Goal: Obtain resource: Download file/media

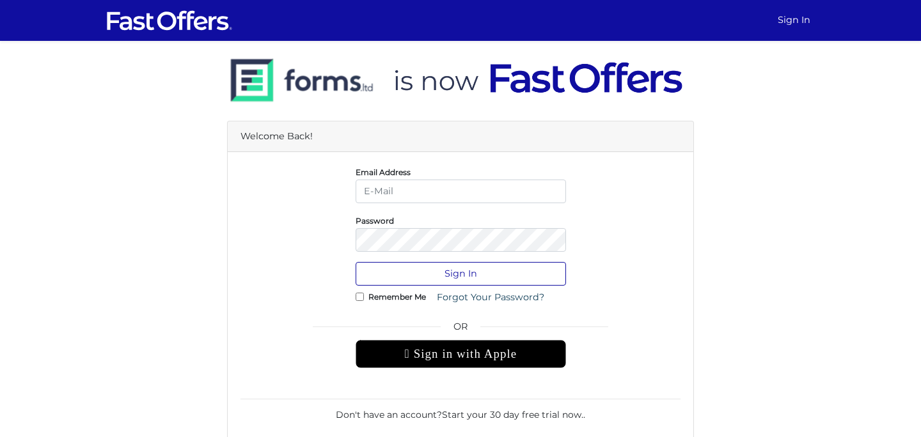
type input "[EMAIL_ADDRESS][DOMAIN_NAME]"
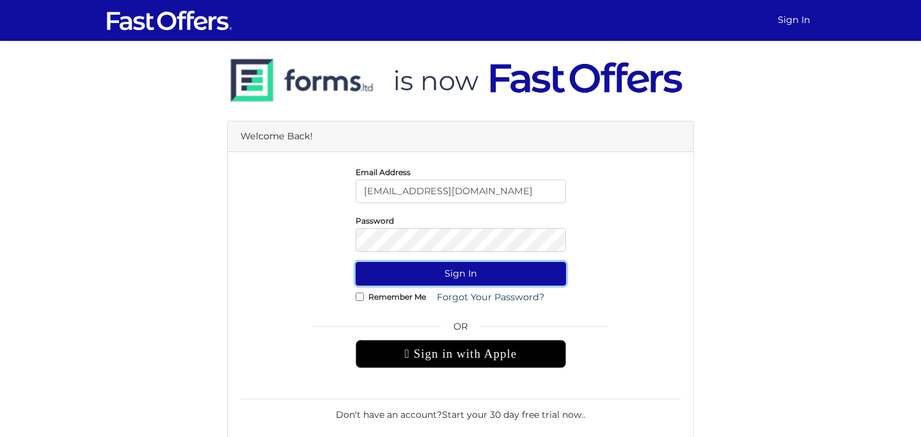
click at [460, 269] on button "Sign In" at bounding box center [460, 274] width 210 height 24
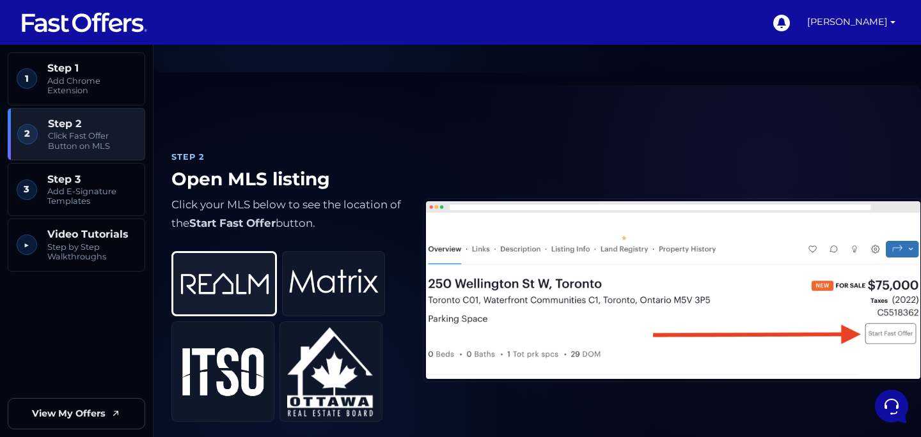
scroll to position [371, 0]
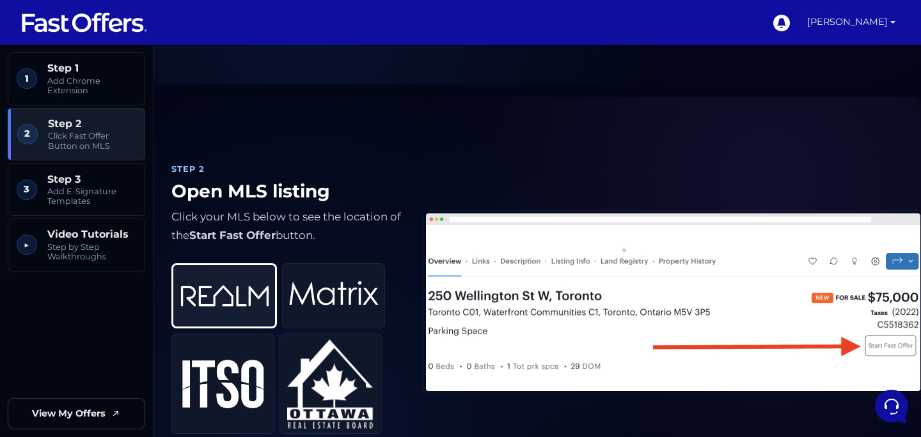
click at [846, 25] on link "Dulith Fernando" at bounding box center [851, 22] width 98 height 45
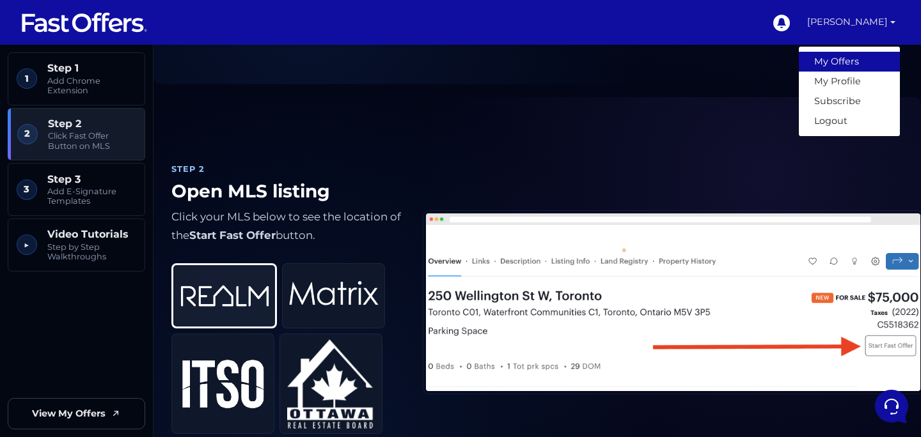
click at [820, 55] on link "My Offers" at bounding box center [848, 62] width 101 height 20
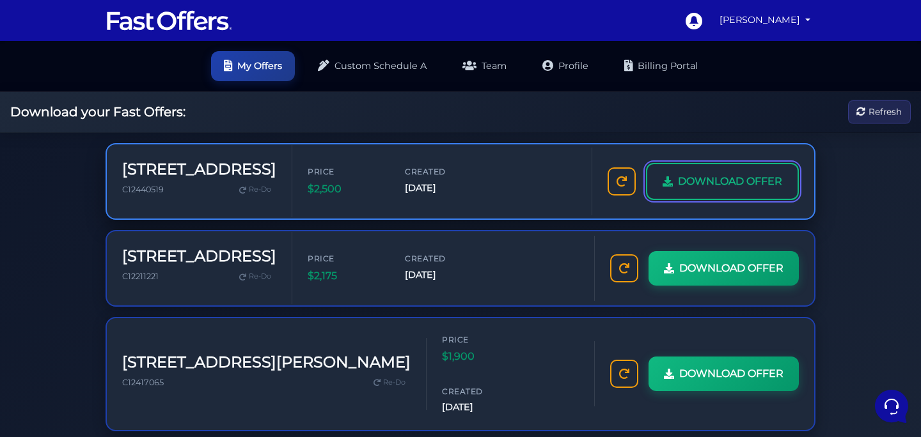
click at [678, 183] on span "DOWNLOAD OFFER" at bounding box center [730, 181] width 104 height 17
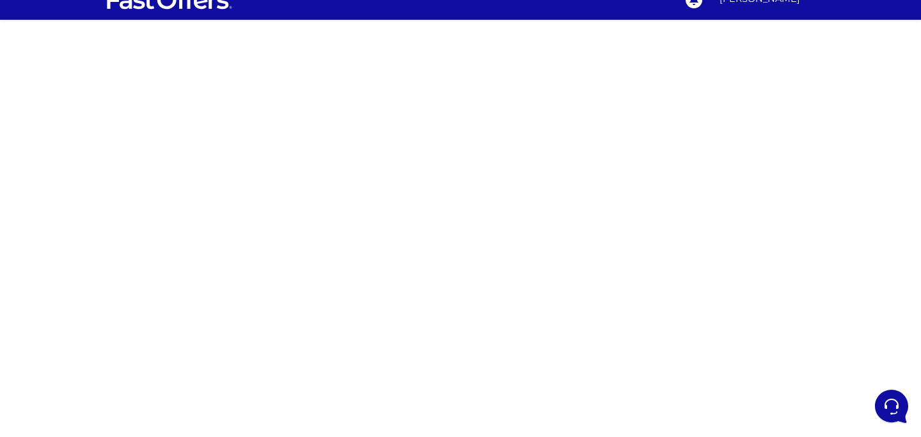
scroll to position [65, 0]
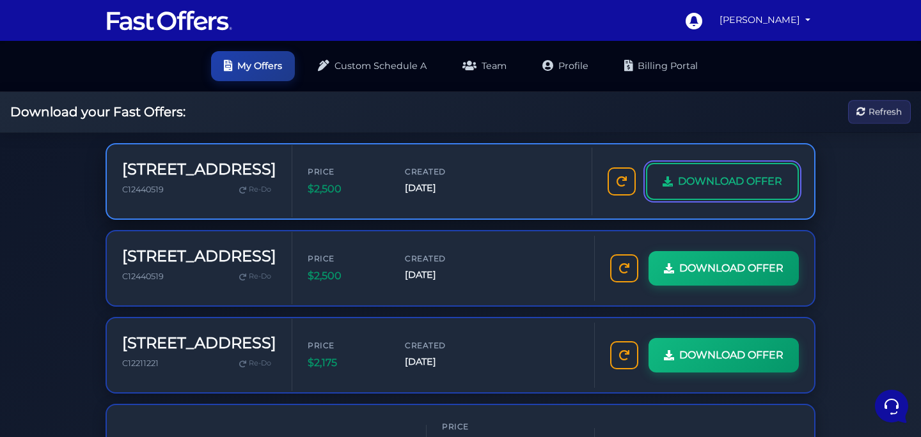
click at [742, 180] on span "DOWNLOAD OFFER" at bounding box center [730, 181] width 104 height 17
